Goal: Task Accomplishment & Management: Use online tool/utility

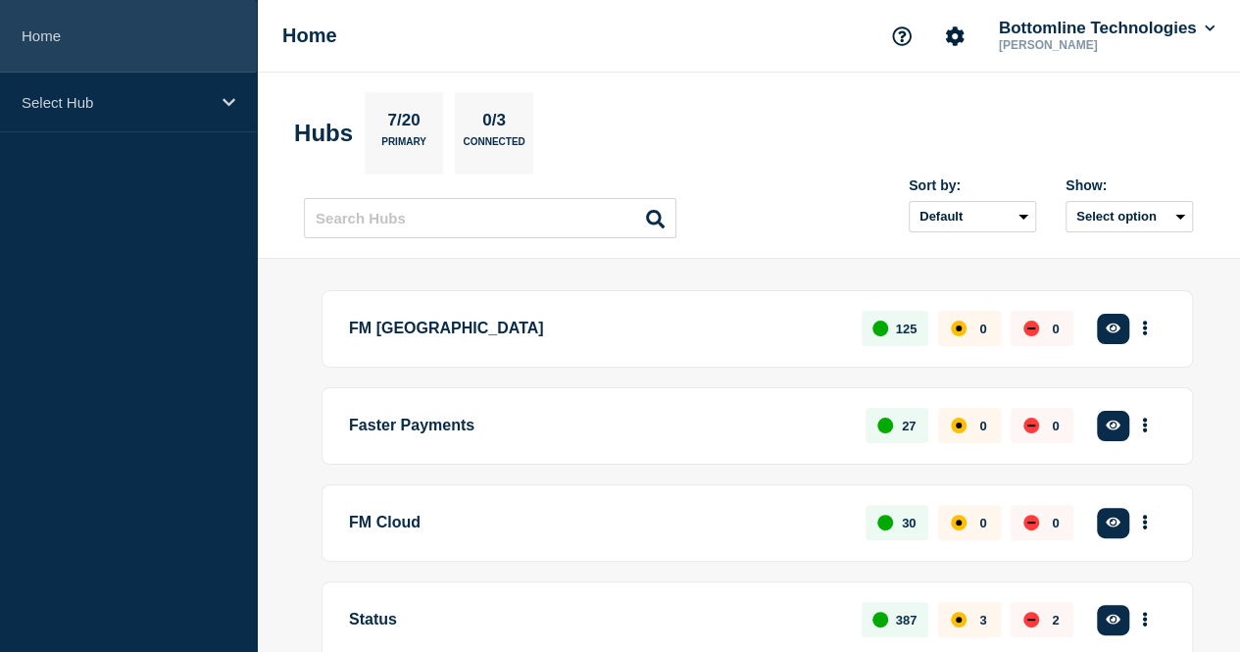
click at [63, 38] on link "Home" at bounding box center [128, 36] width 257 height 73
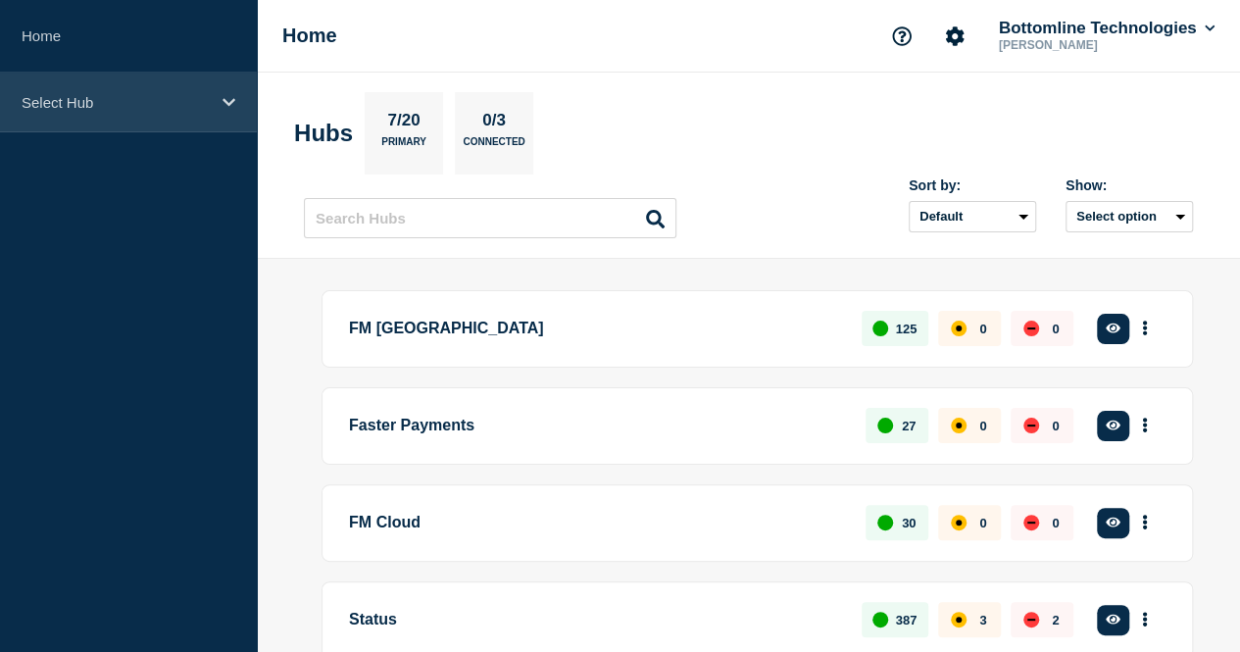
click at [44, 100] on p "Select Hub" at bounding box center [116, 102] width 188 height 17
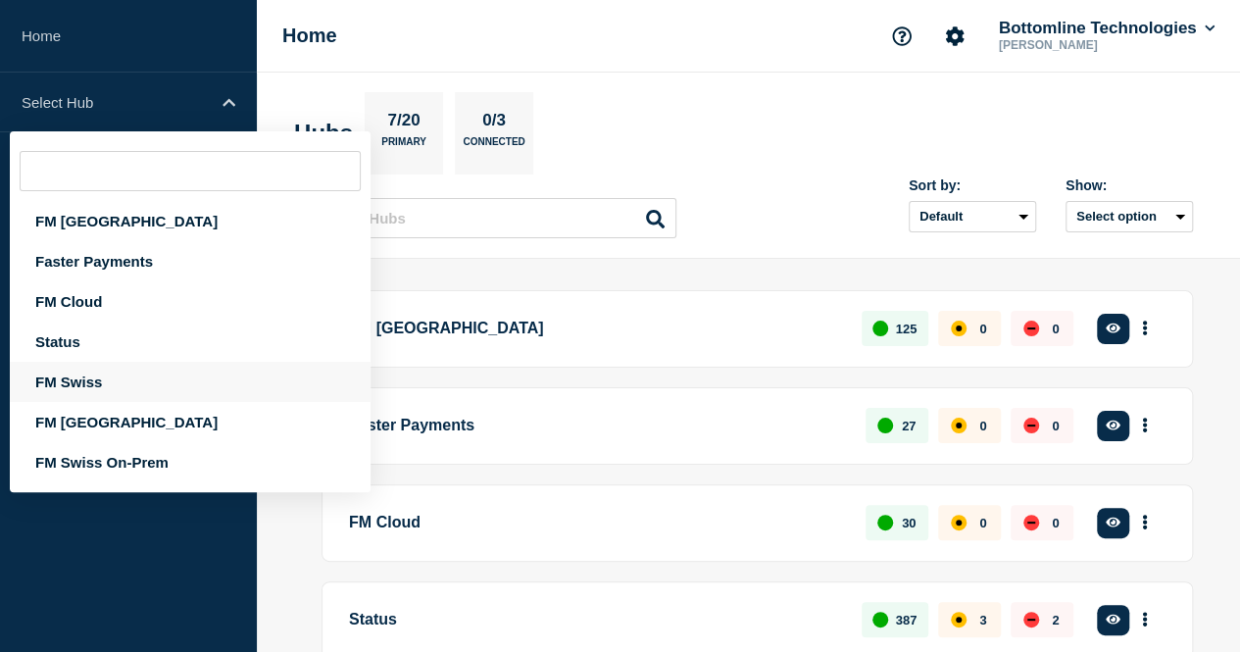
click at [75, 368] on div "FM Swiss" at bounding box center [190, 382] width 361 height 40
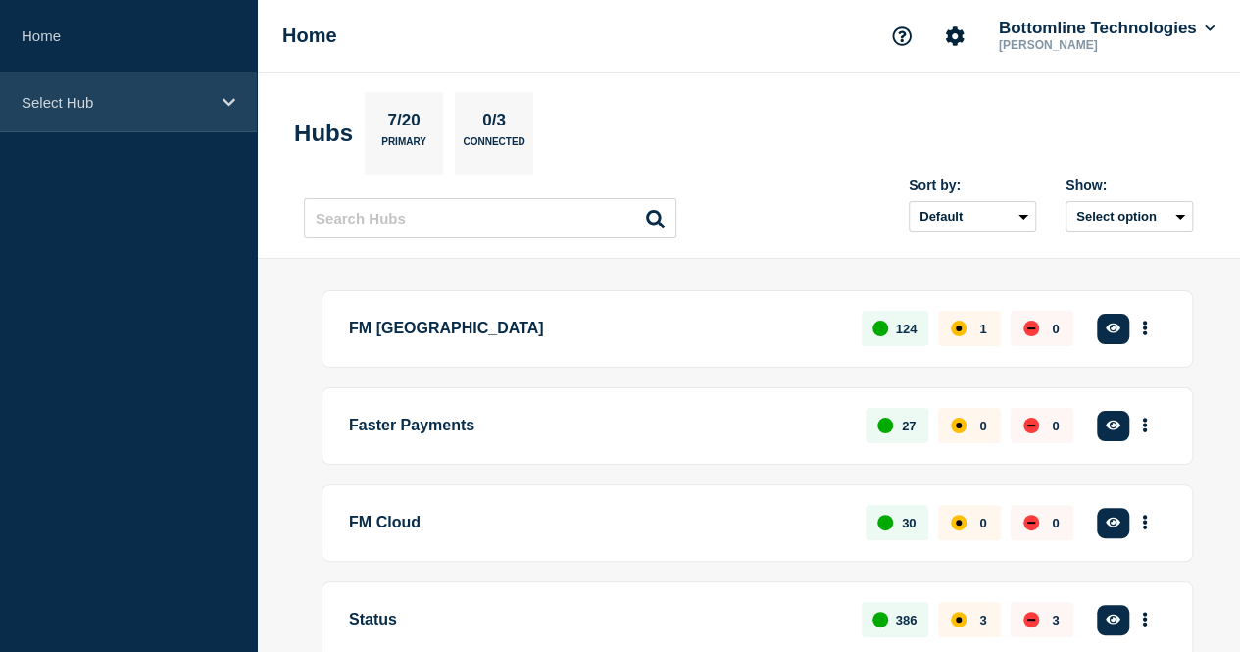
click at [95, 102] on p "Select Hub" at bounding box center [116, 102] width 188 height 17
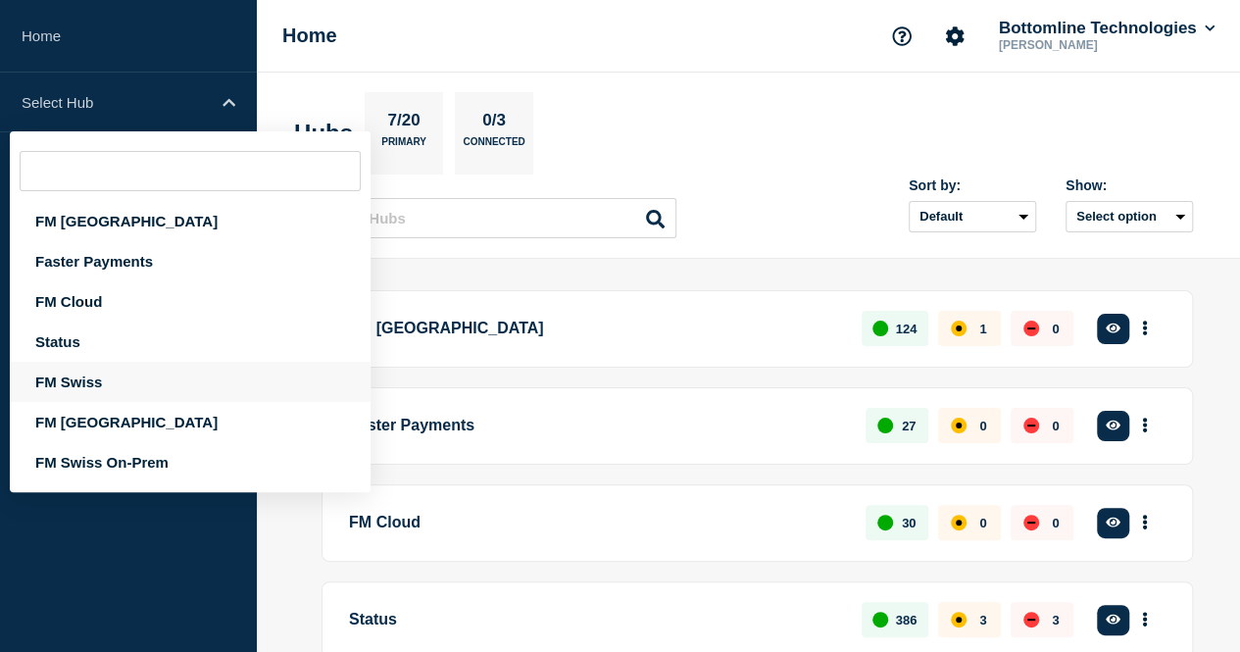
click at [95, 376] on div "FM Swiss" at bounding box center [190, 382] width 361 height 40
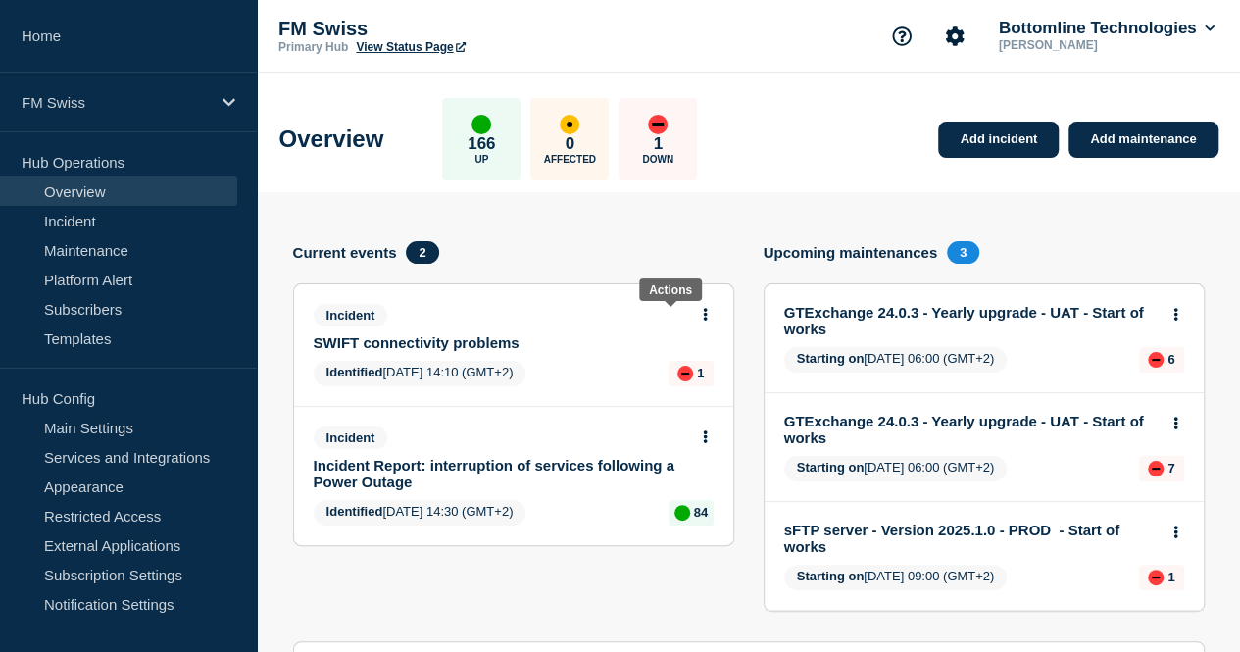
click at [703, 313] on icon at bounding box center [705, 314] width 4 height 13
click at [650, 389] on link "Update incident" at bounding box center [671, 387] width 95 height 16
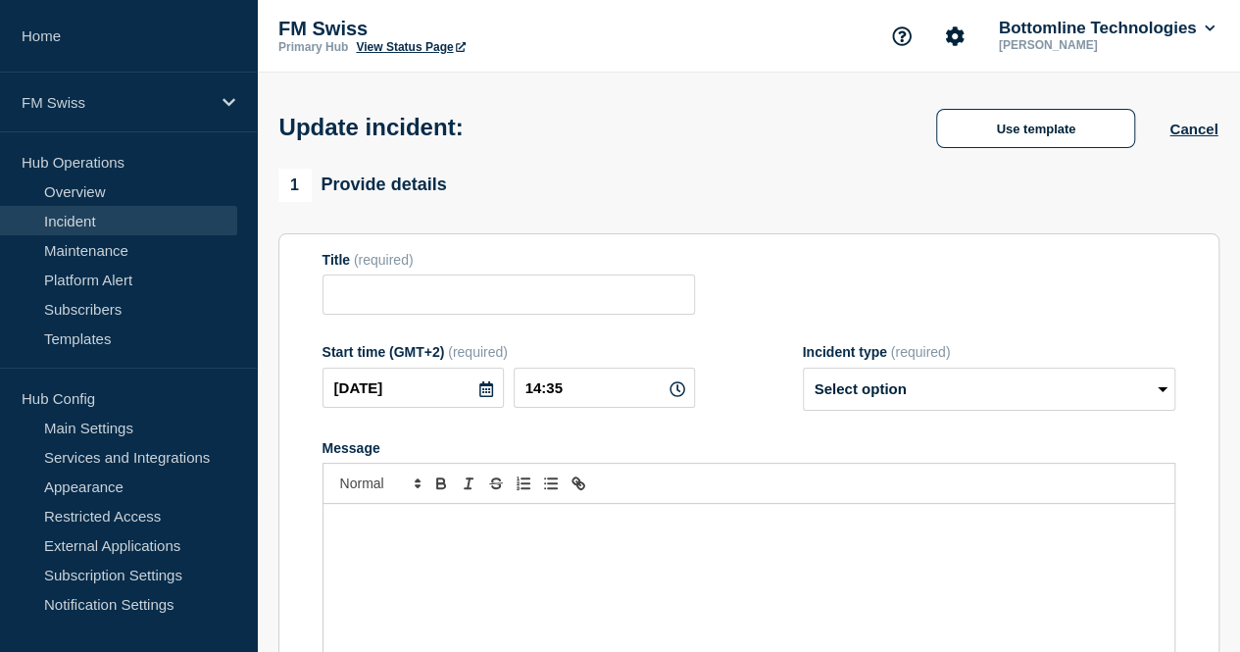
type input "SWIFT connectivity problems"
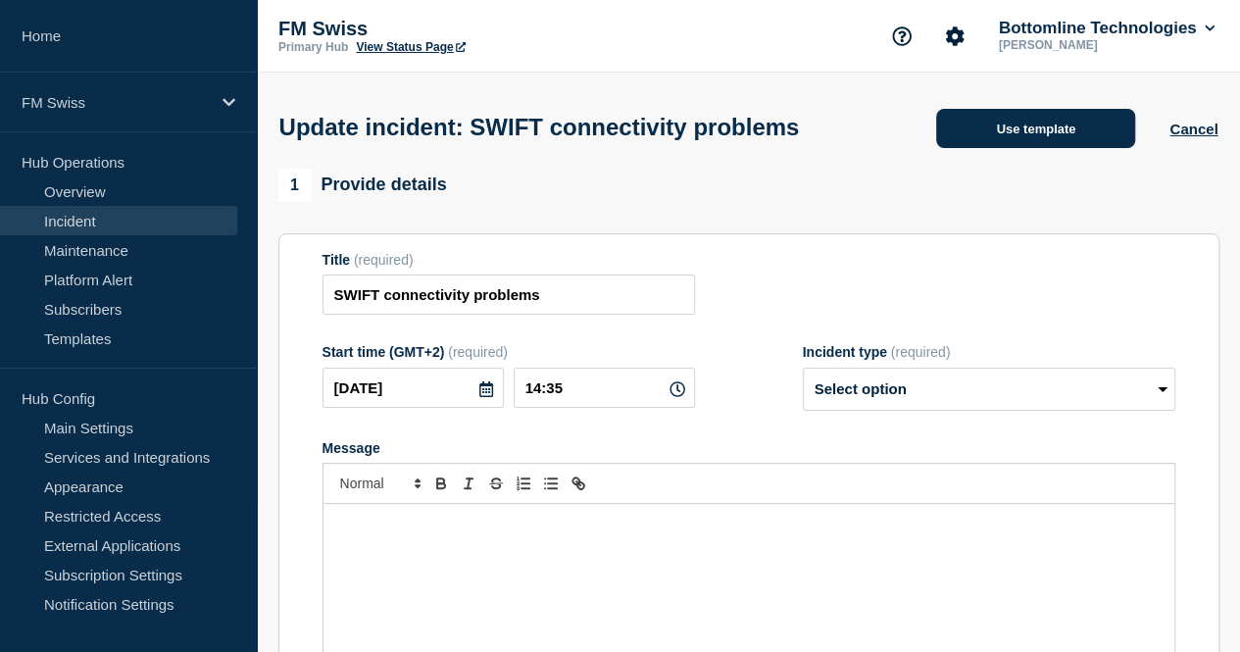
click at [1052, 122] on button "Use template" at bounding box center [1035, 128] width 199 height 39
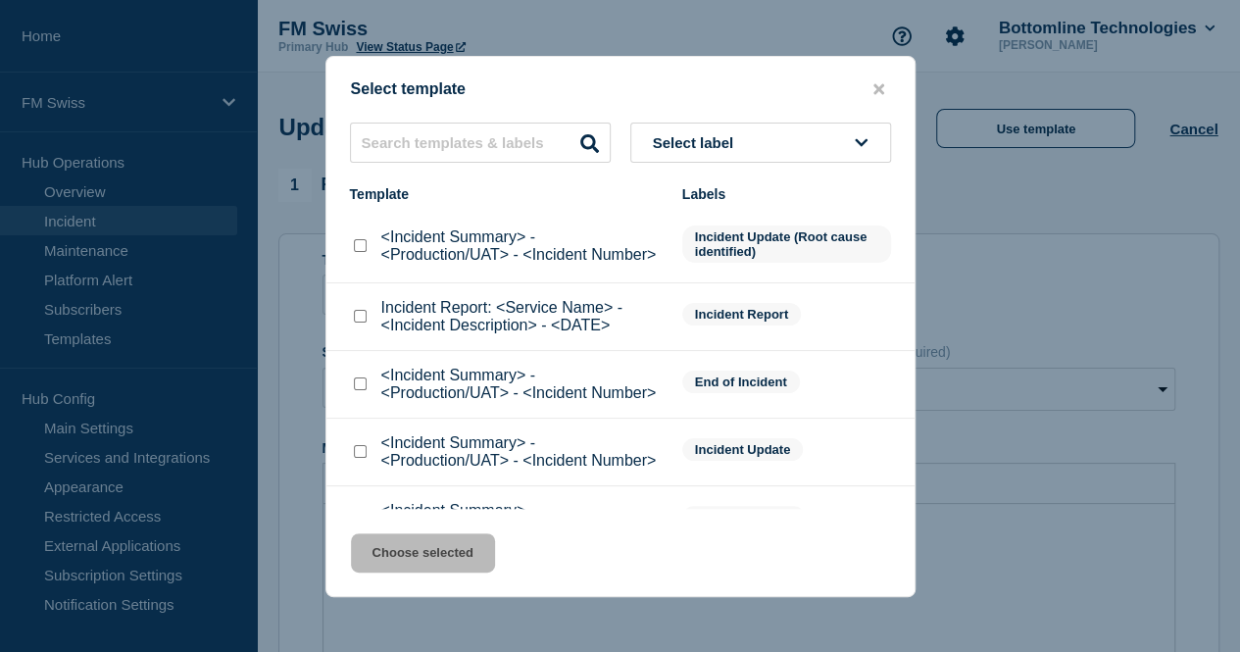
click at [358, 458] on input "<Incident Summary> - <Production/UAT> - <Incident Number> checkbox" at bounding box center [360, 451] width 13 height 13
checkbox input "true"
click at [423, 552] on button "Choose selected" at bounding box center [423, 552] width 144 height 39
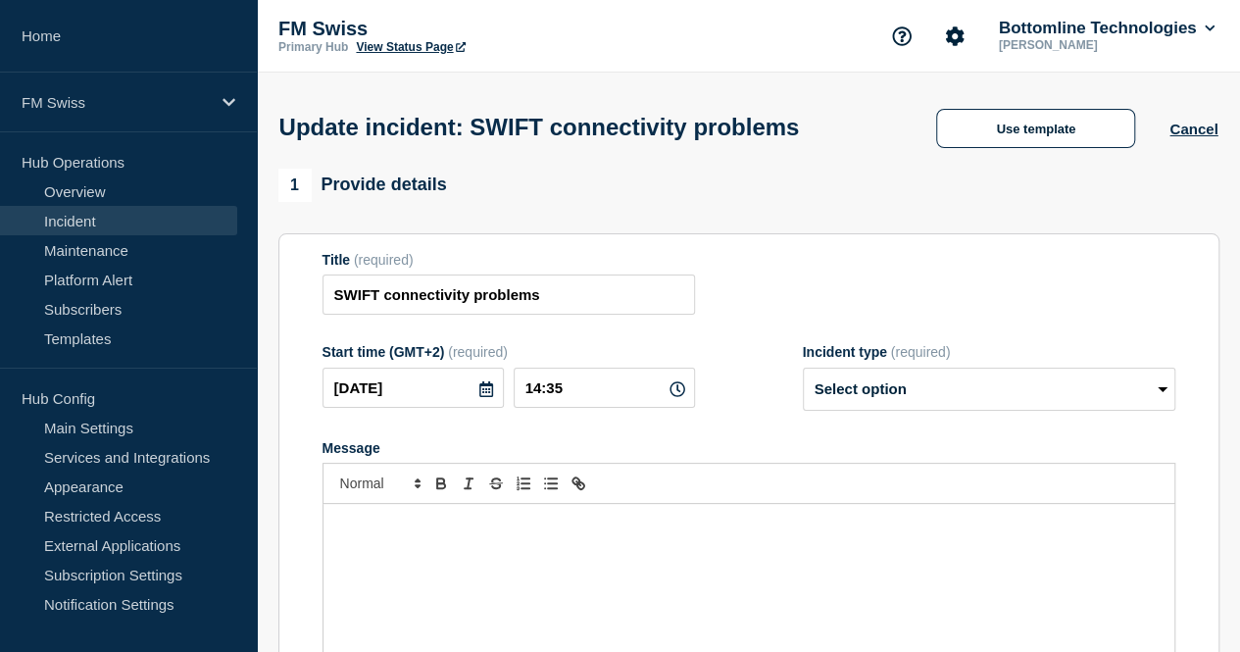
select select "investigating"
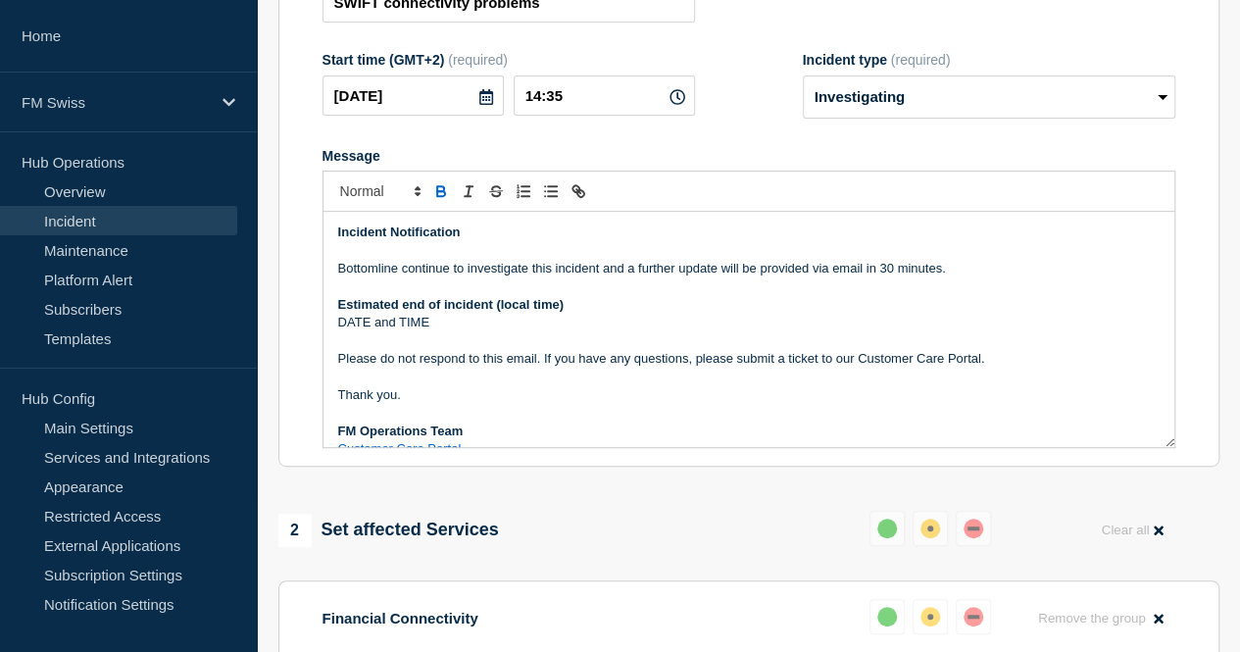
scroll to position [379, 0]
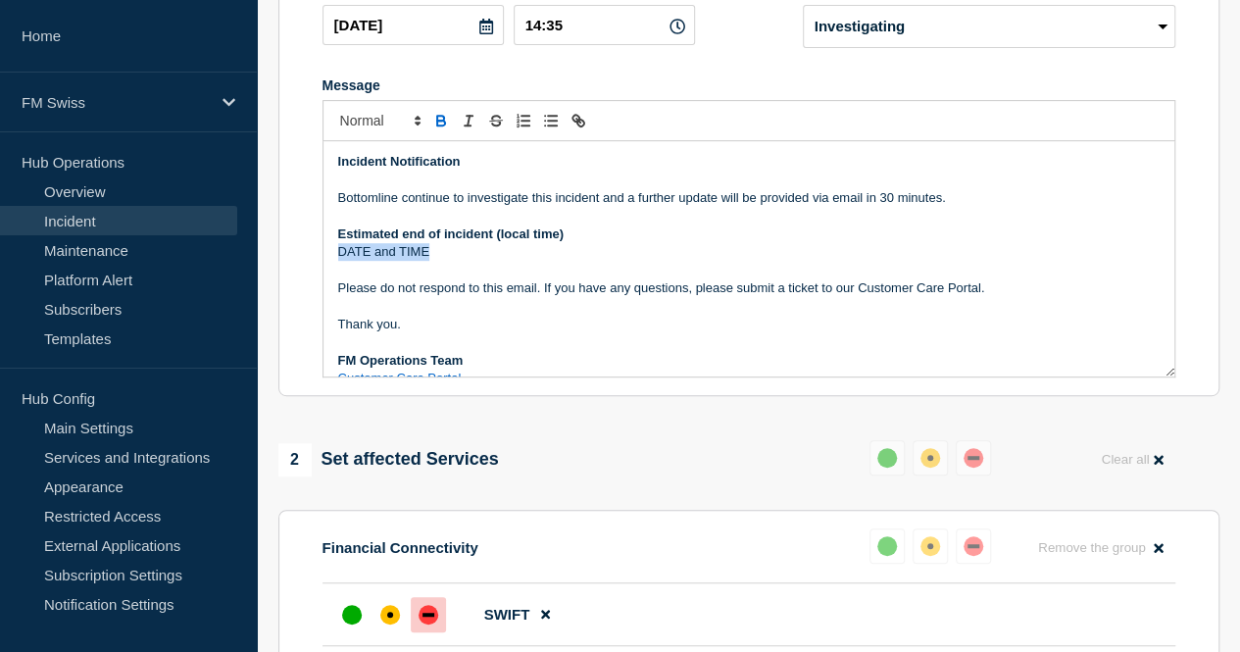
drag, startPoint x: 459, startPoint y: 273, endPoint x: 333, endPoint y: 272, distance: 125.5
click at [333, 272] on div "Incident Notification Bottomline continue to investigate this incident and a fu…" at bounding box center [749, 258] width 851 height 235
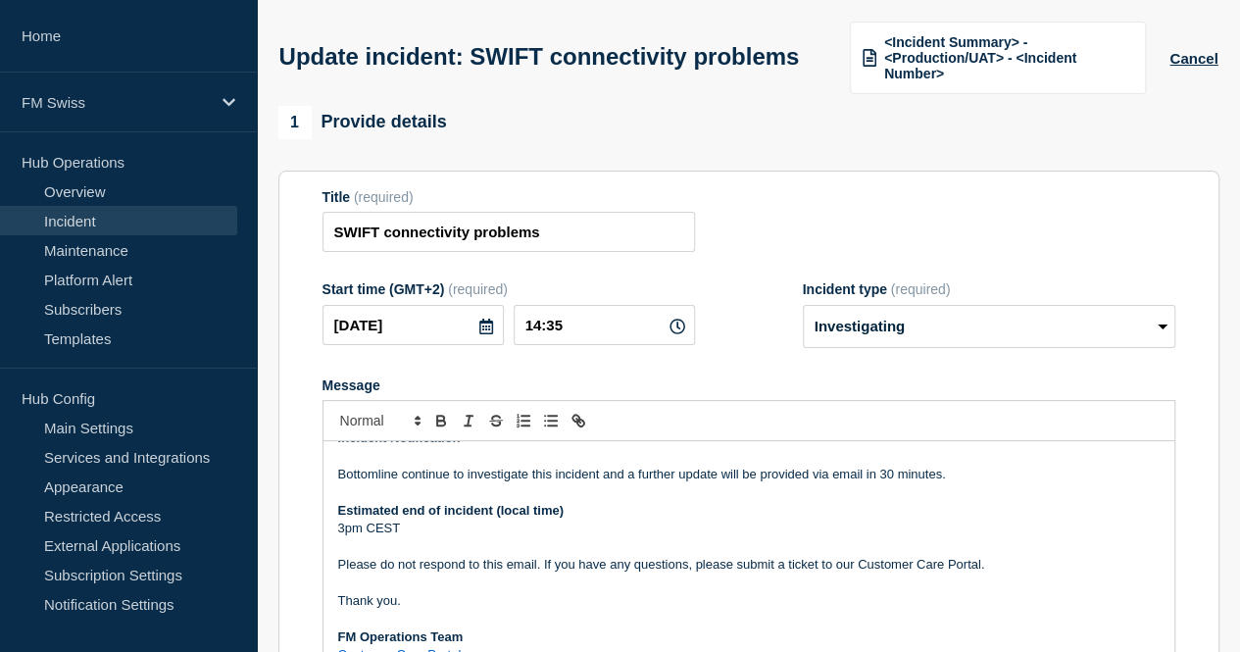
scroll to position [90, 0]
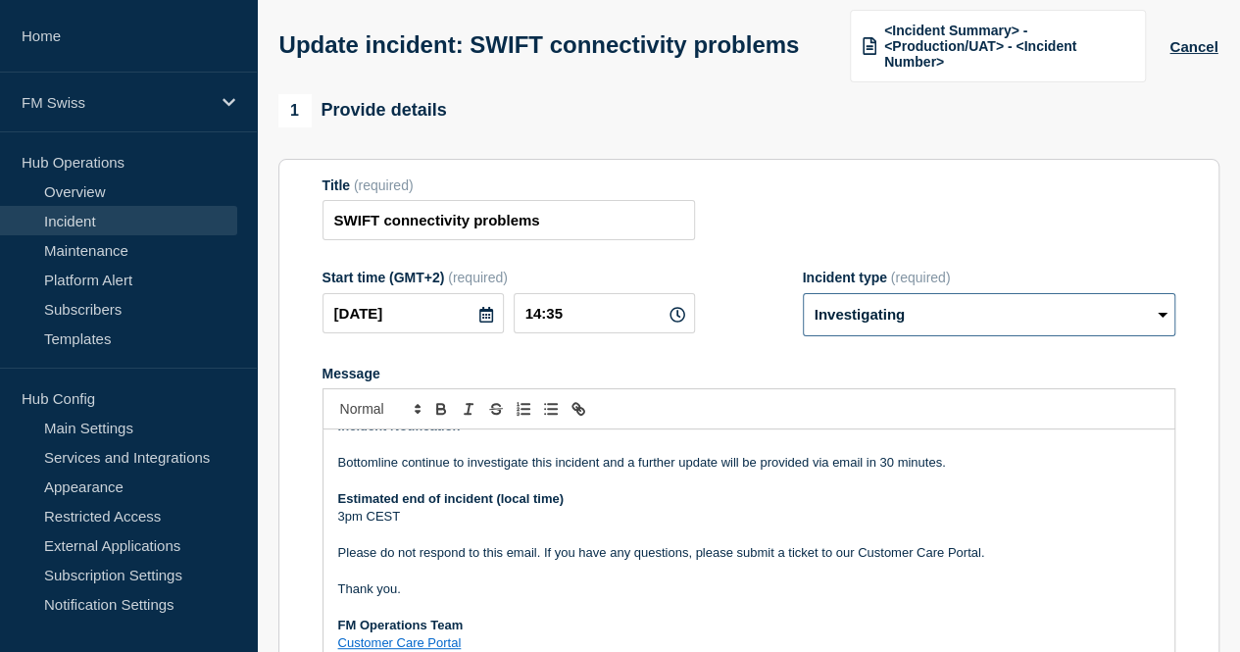
click at [857, 329] on select "Select option Investigating Identified Monitoring Resolved" at bounding box center [989, 314] width 373 height 43
select select "identified"
click at [803, 315] on select "Select option Investigating Identified Monitoring Resolved" at bounding box center [989, 314] width 373 height 43
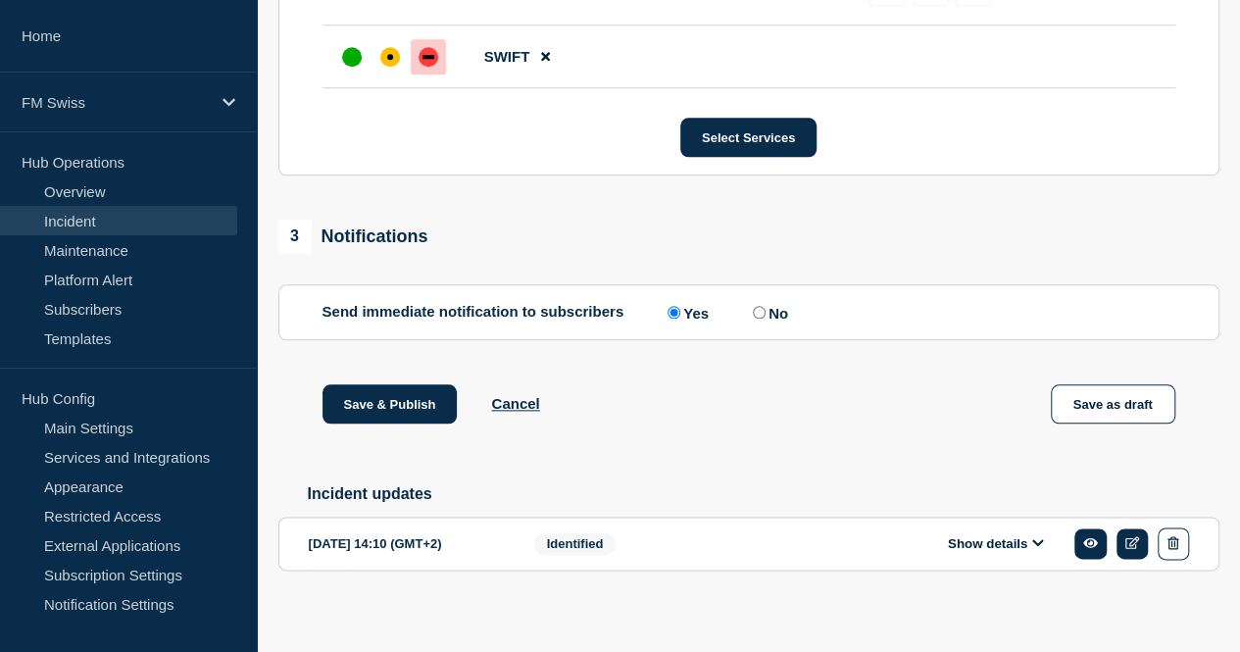
scroll to position [970, 0]
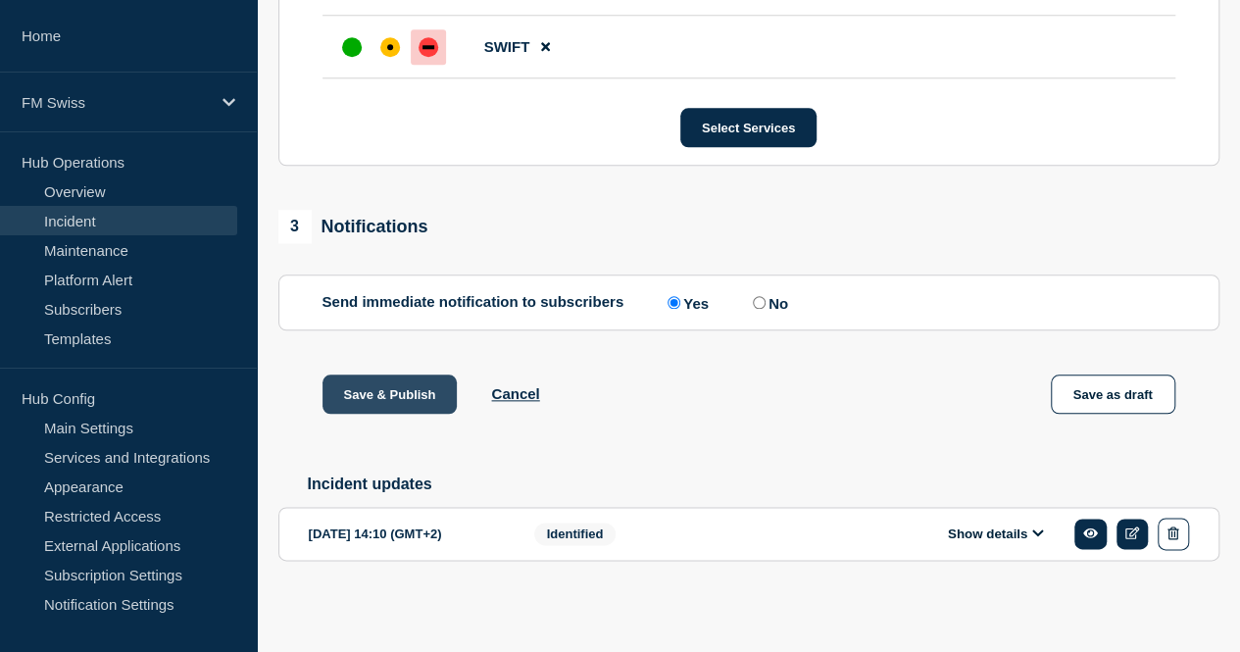
click at [357, 388] on button "Save & Publish" at bounding box center [390, 394] width 135 height 39
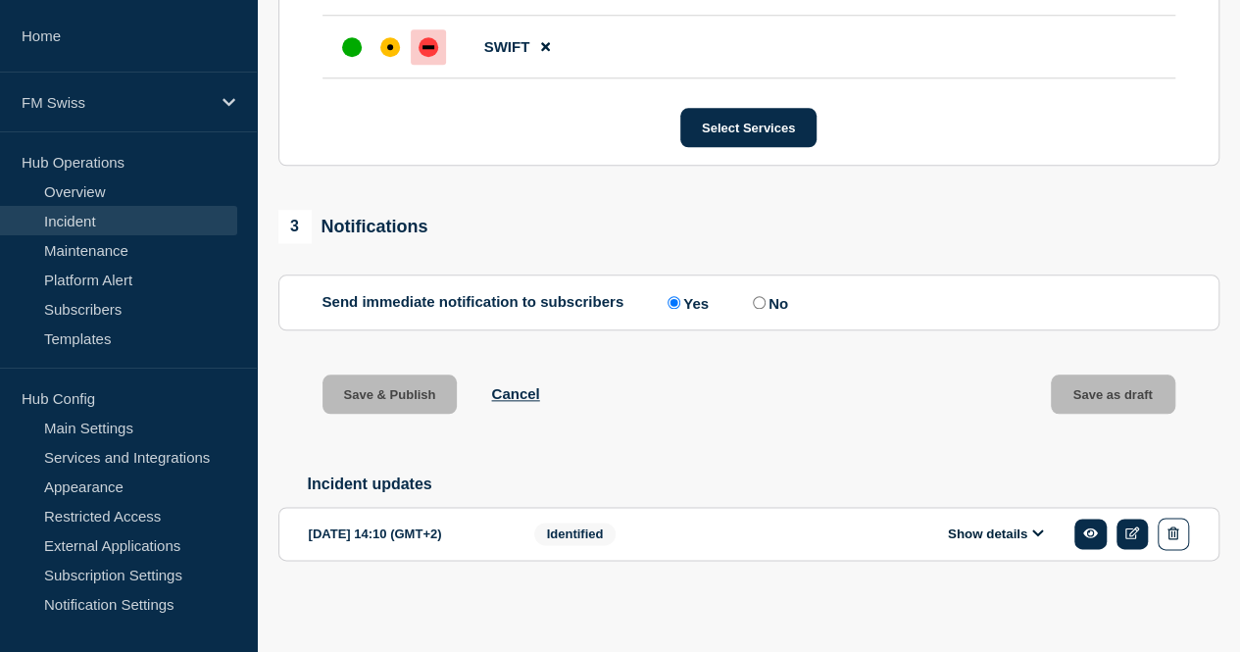
scroll to position [1011, 0]
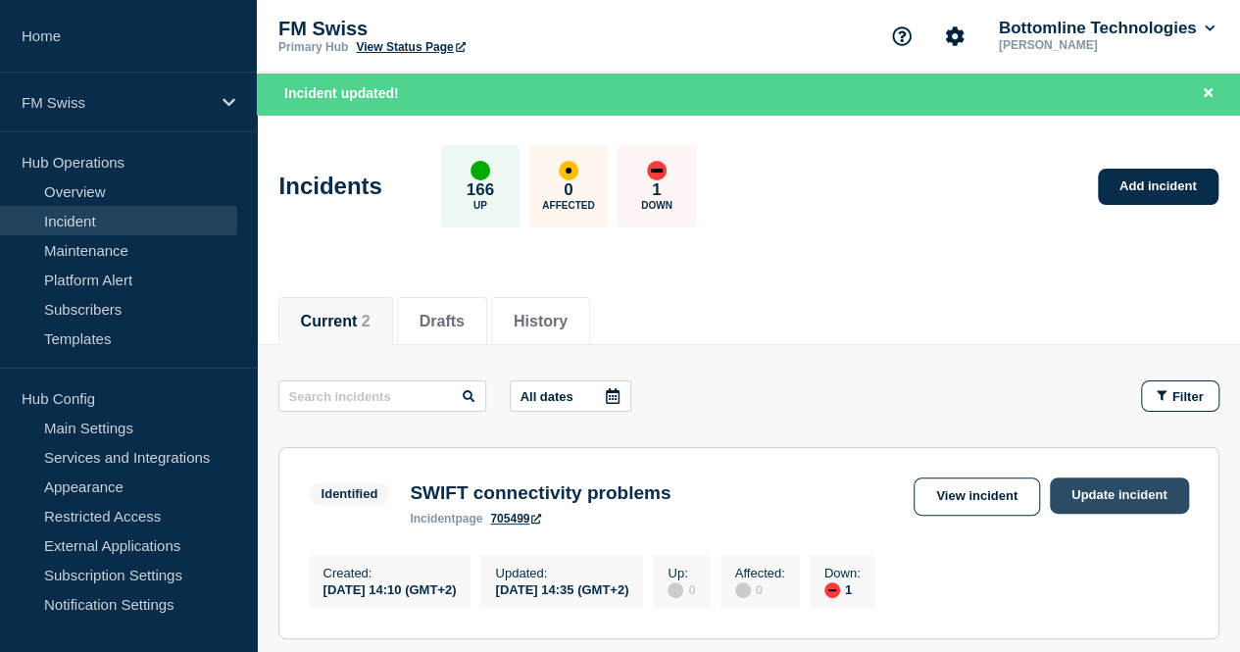
click at [1090, 495] on link "Update incident" at bounding box center [1119, 496] width 139 height 36
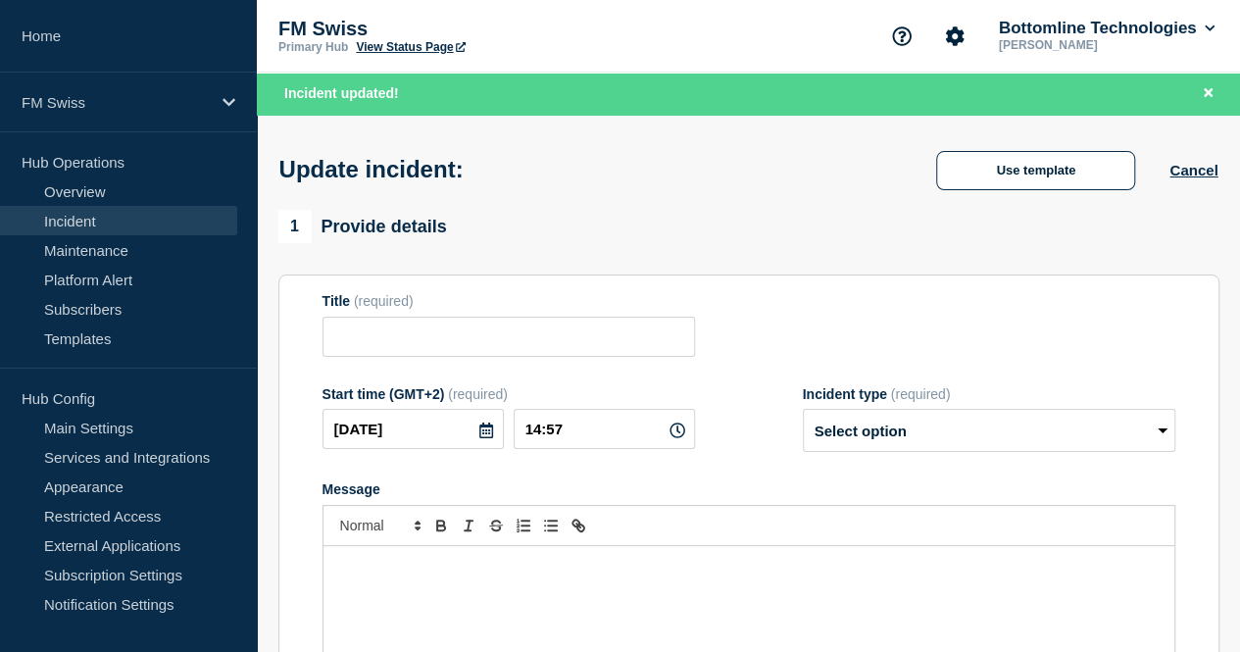
type input "SWIFT connectivity problems"
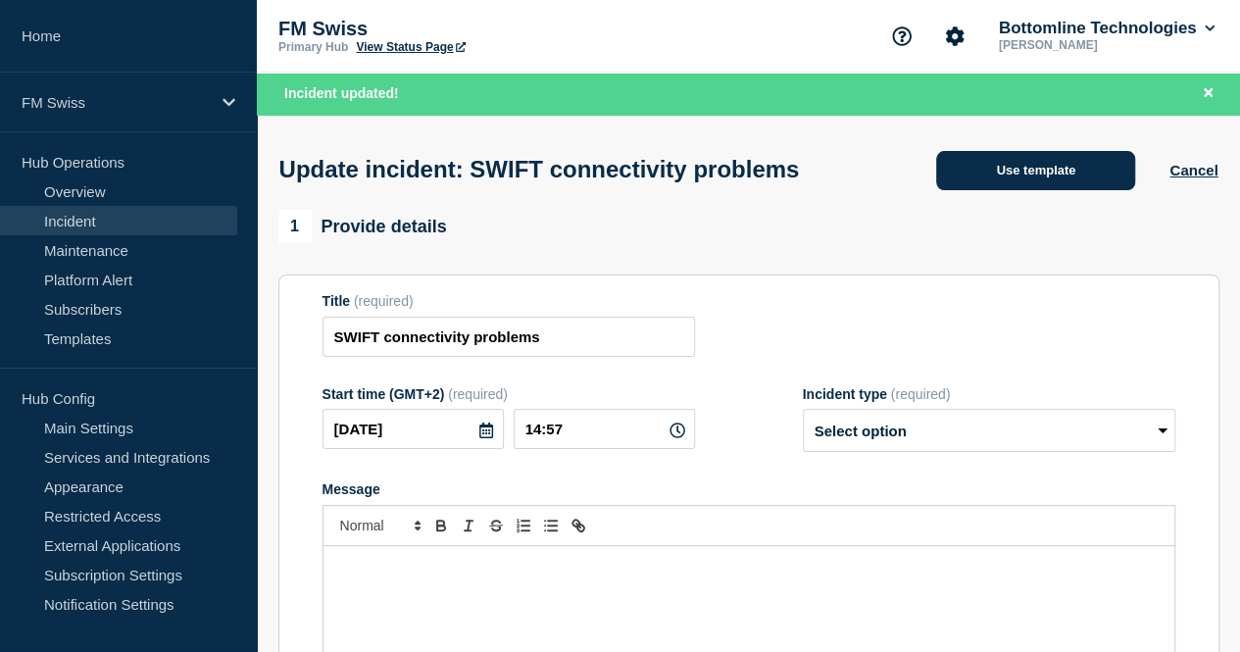
click at [1013, 177] on button "Use template" at bounding box center [1035, 170] width 199 height 39
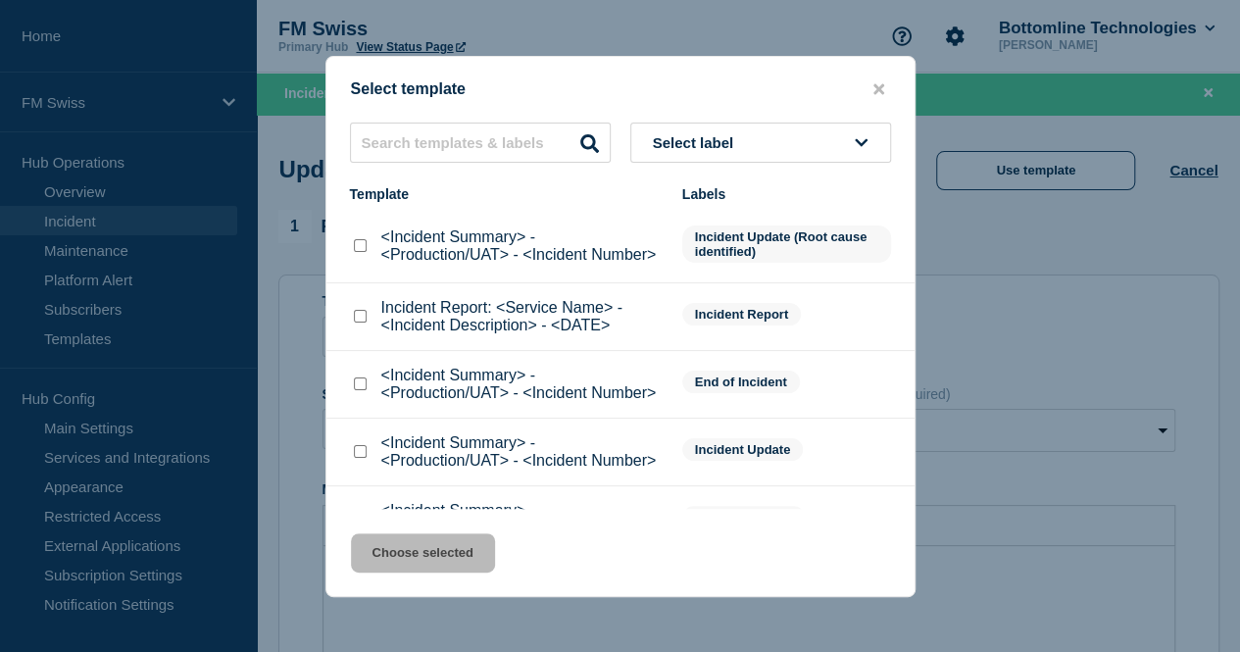
click at [365, 389] on input "<Incident Summary> - <Production/UAT> - <Incident Number> checkbox" at bounding box center [360, 384] width 13 height 13
checkbox input "true"
click at [451, 562] on button "Choose selected" at bounding box center [423, 552] width 144 height 39
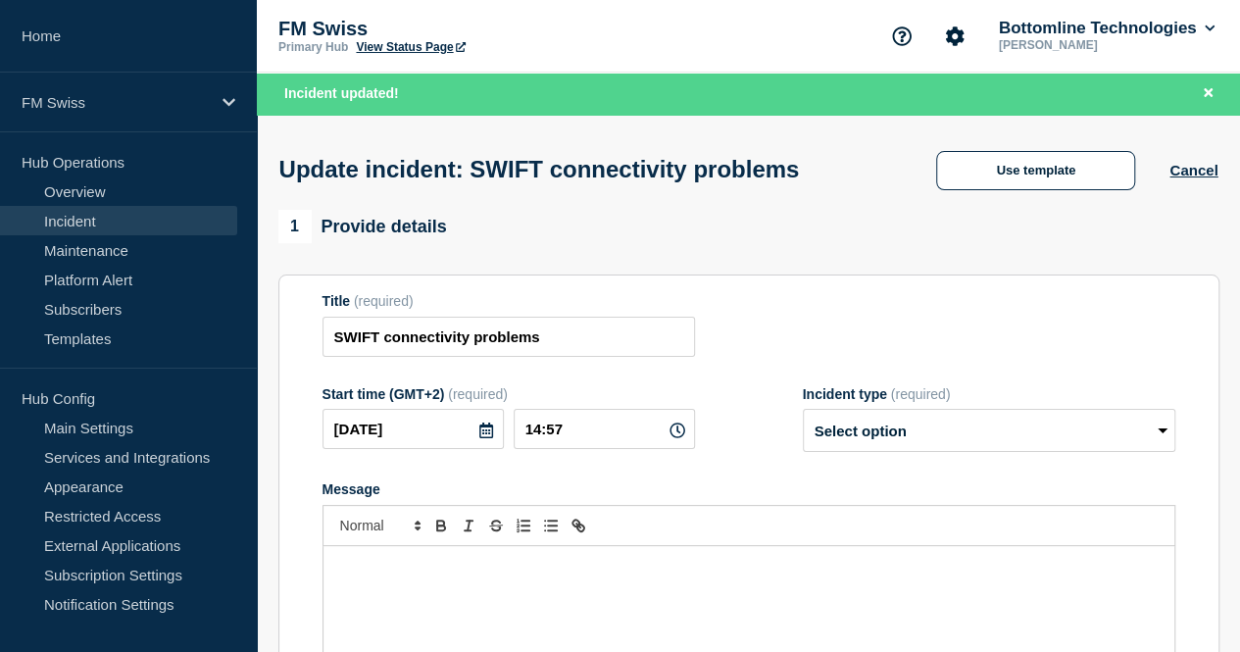
select select "resolved"
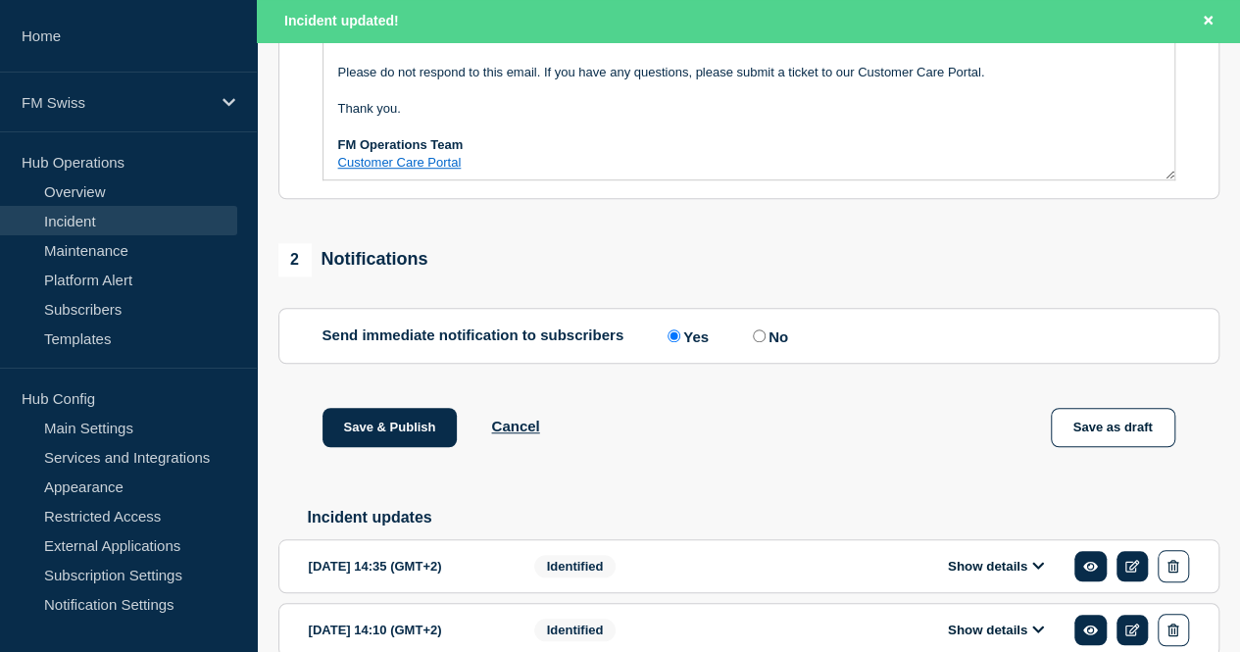
scroll to position [737, 0]
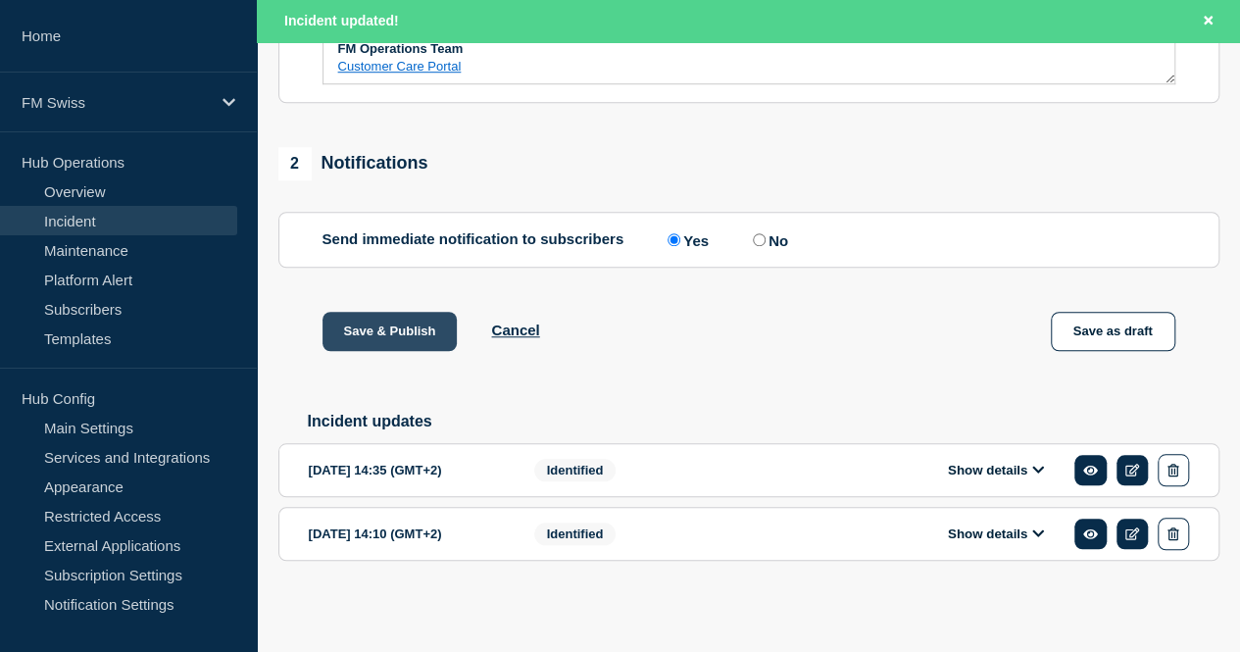
click at [350, 323] on button "Save & Publish" at bounding box center [390, 331] width 135 height 39
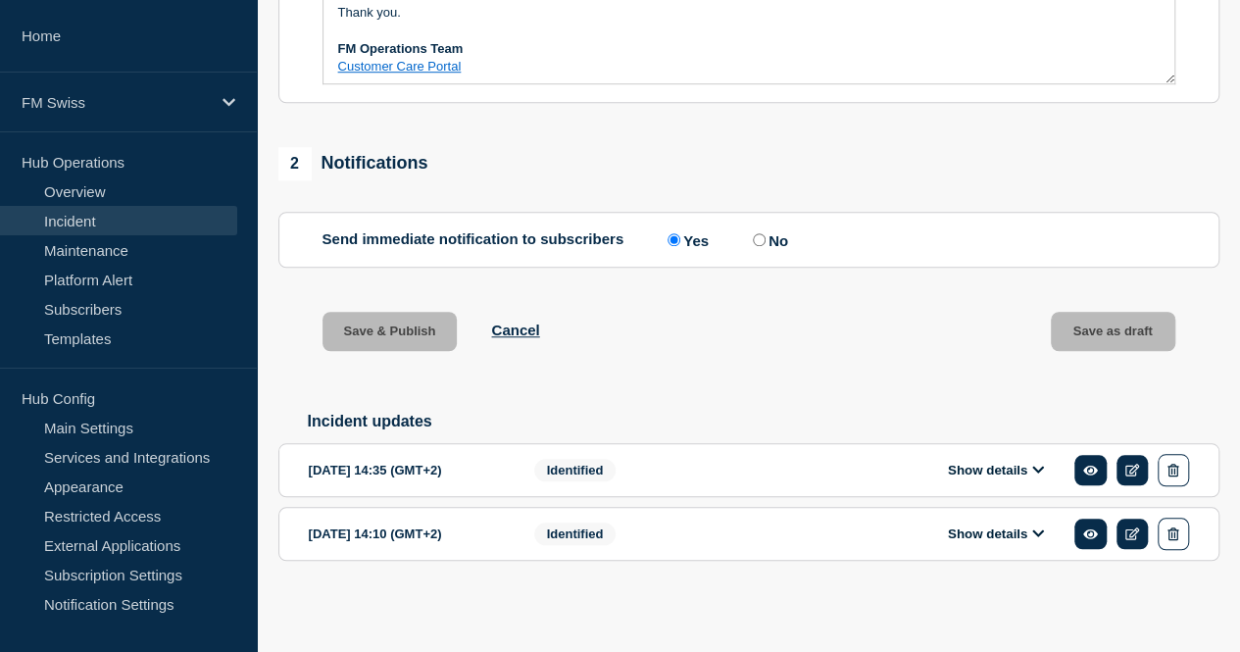
scroll to position [695, 0]
